Goal: Communication & Community: Answer question/provide support

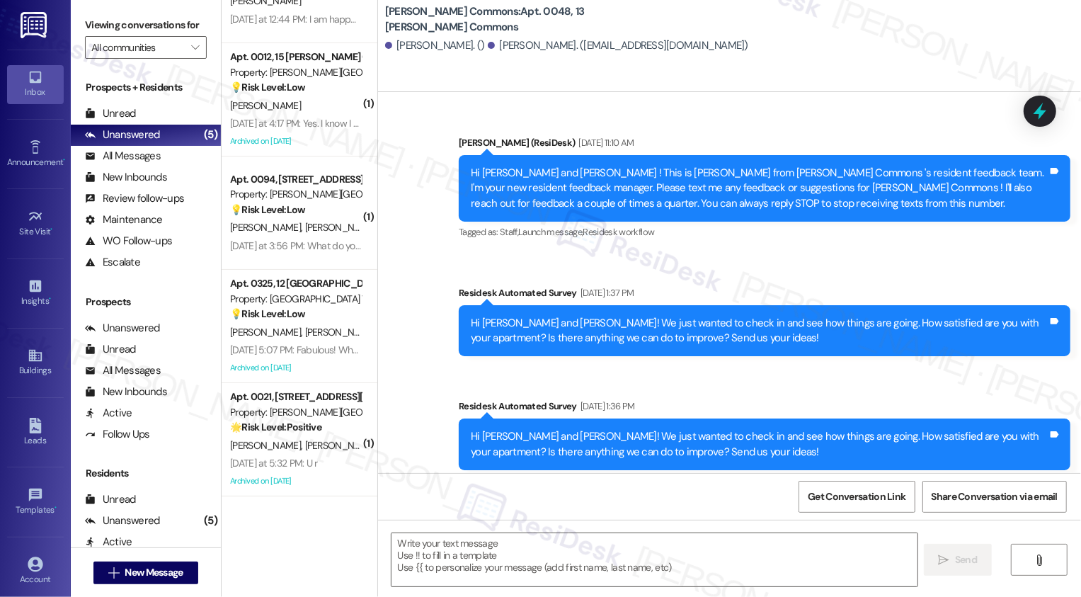
scroll to position [23546, 0]
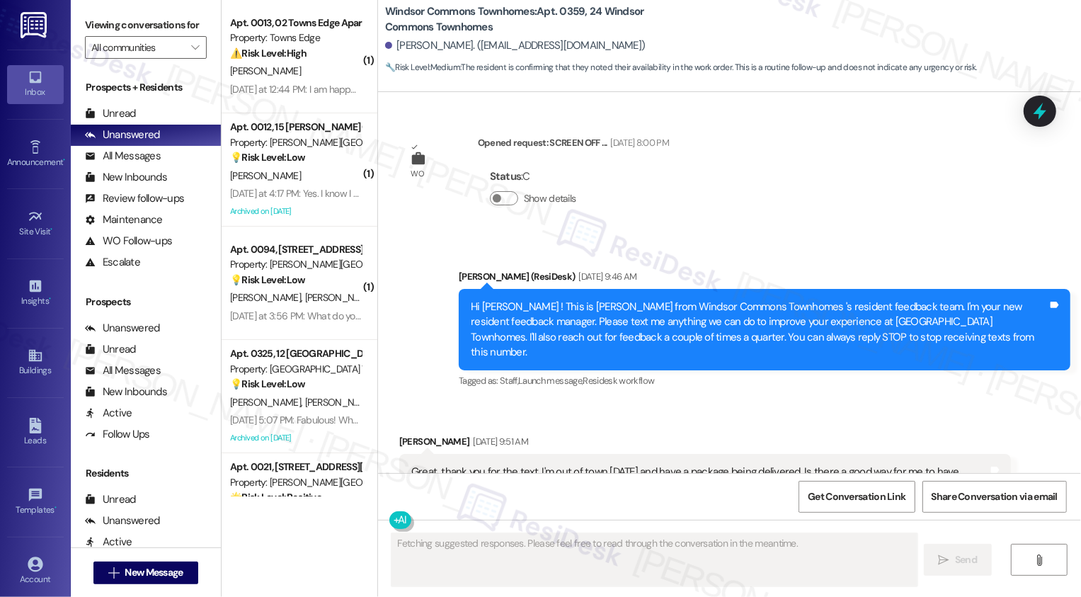
scroll to position [19128, 0]
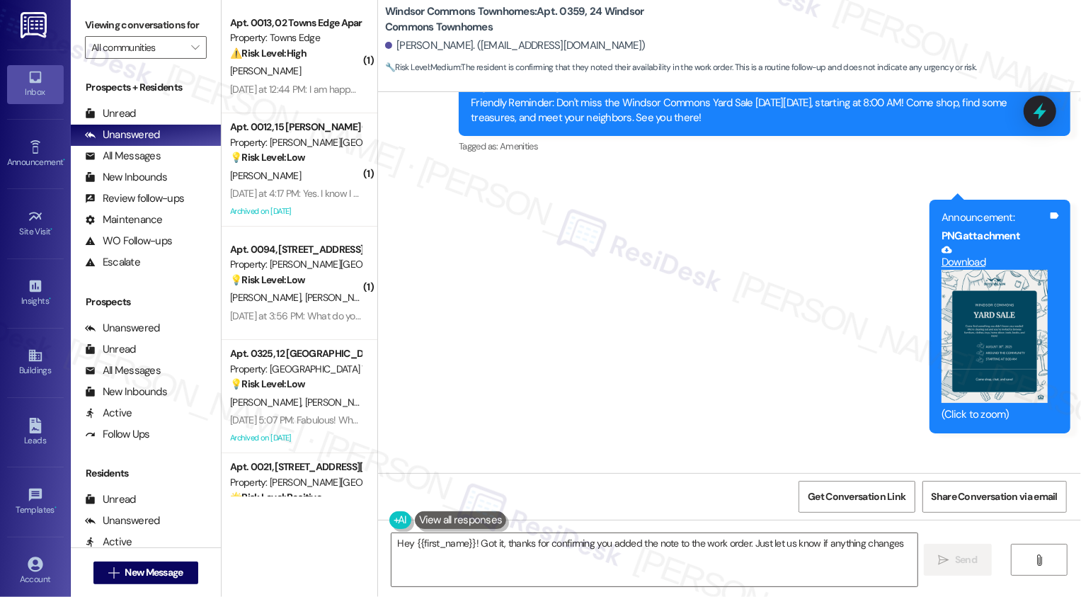
type textarea "Hey {{first_name}}! Got it, thanks for confirming you added the note to the wor…"
